Goal: Information Seeking & Learning: Learn about a topic

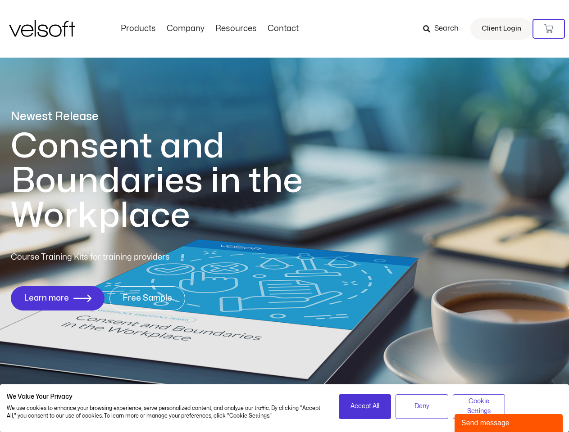
click at [284, 216] on h1 "Consent and Boundaries in the Workplace" at bounding box center [175, 181] width 329 height 104
click at [549, 29] on icon at bounding box center [548, 28] width 9 height 9
click at [365, 407] on span "Accept All" at bounding box center [364, 407] width 29 height 10
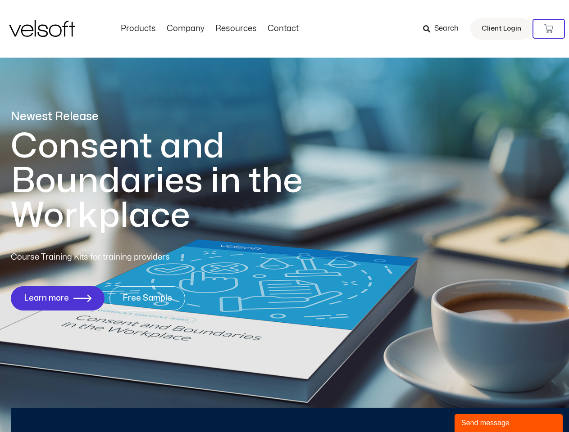
click at [422, 407] on div "Newest Release Consent and Boundaries in the Workplace Course Training Kits for…" at bounding box center [284, 214] width 569 height 437
click at [479, 407] on div "Newest Release Consent and Boundaries in the Workplace Course Training Kits for…" at bounding box center [284, 214] width 569 height 437
click at [509, 423] on div "Send message" at bounding box center [508, 423] width 95 height 11
